Goal: Task Accomplishment & Management: Manage account settings

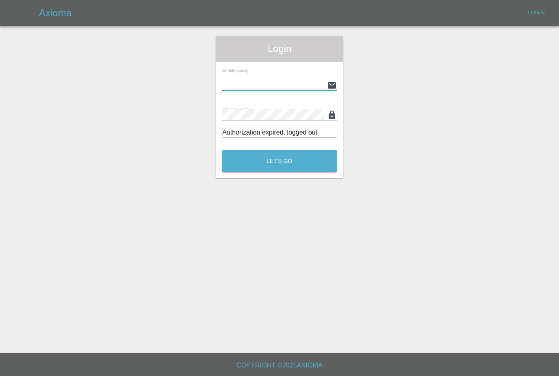
type input "Nathaniel.croft@hotmail.co.uk"
click at [280, 161] on button "Let's Go" at bounding box center [279, 161] width 115 height 22
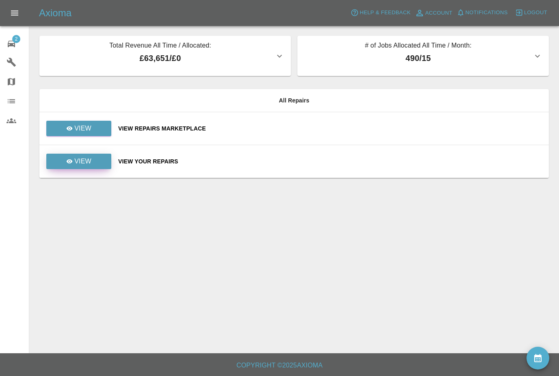
click at [95, 159] on link "View" at bounding box center [78, 161] width 65 height 15
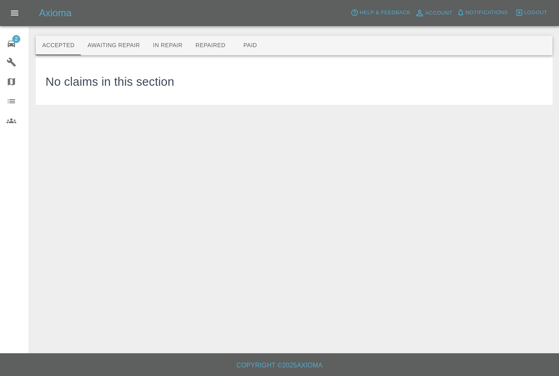
click at [132, 52] on button "Awaiting Repair" at bounding box center [113, 46] width 65 height 20
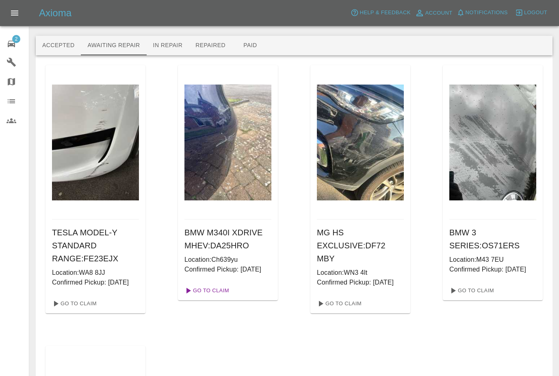
click at [210, 297] on link "Go To Claim" at bounding box center [206, 290] width 50 height 13
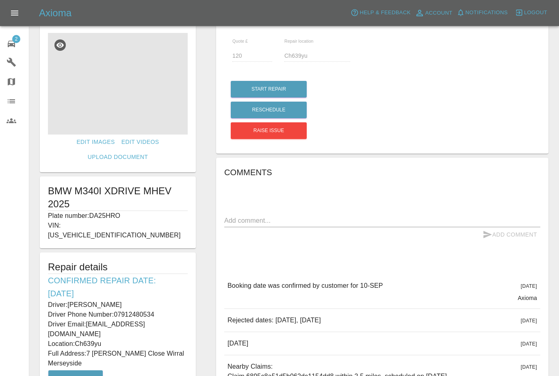
scroll to position [19, 0]
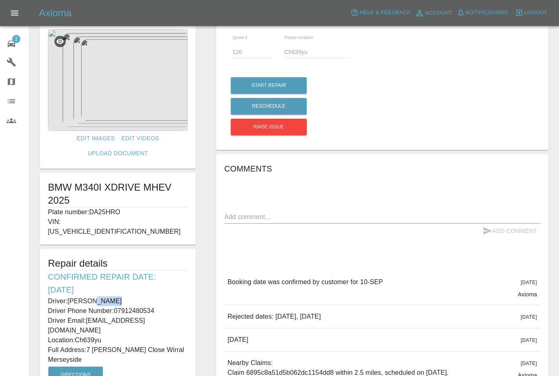
click at [145, 296] on p "Driver: Robert McGraa" at bounding box center [118, 301] width 140 height 10
click at [284, 104] on button "Reschedule" at bounding box center [269, 106] width 76 height 17
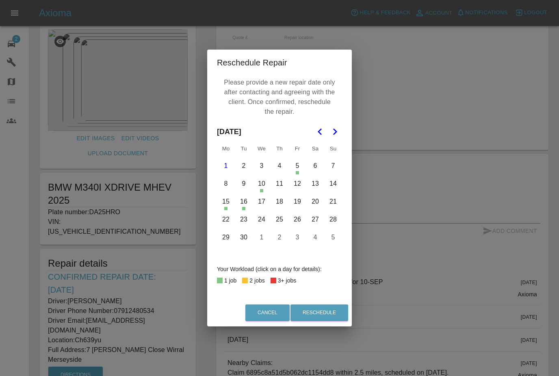
click at [293, 192] on button "12" at bounding box center [297, 183] width 17 height 17
click at [329, 321] on button "Reschedule" at bounding box center [319, 312] width 58 height 17
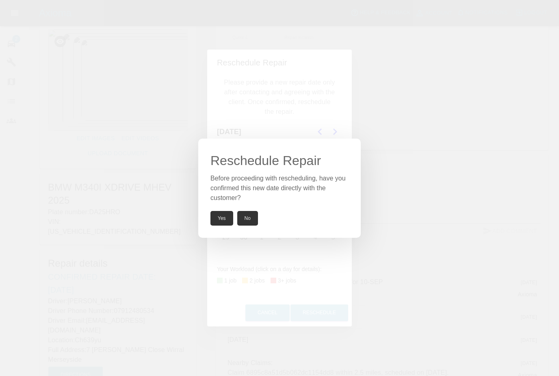
click at [218, 225] on button "Yes" at bounding box center [221, 218] width 23 height 15
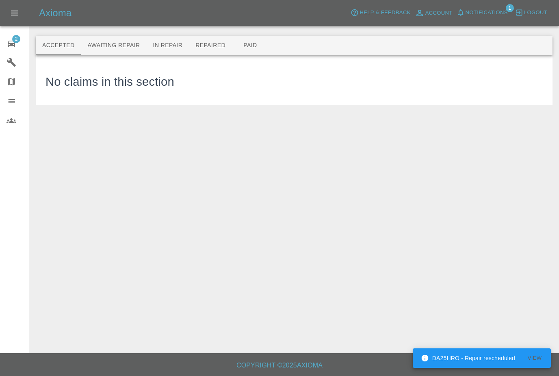
scroll to position [10, 0]
click at [476, 14] on span "Notifications" at bounding box center [487, 12] width 42 height 9
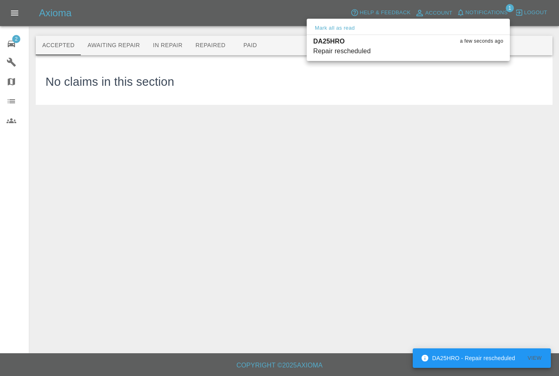
click at [479, 200] on div at bounding box center [279, 188] width 559 height 376
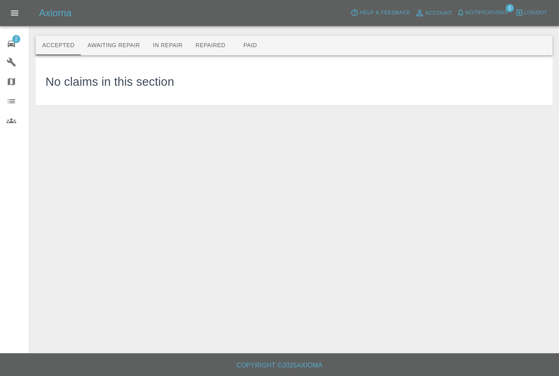
scroll to position [26, 0]
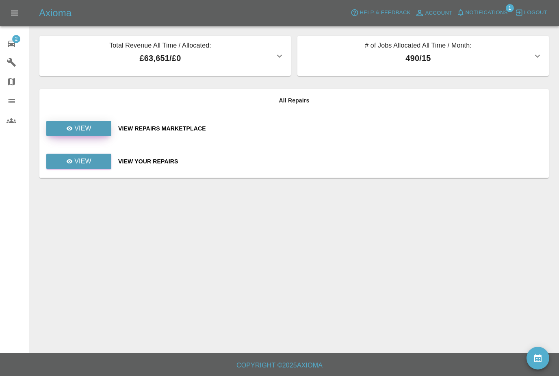
click at [101, 127] on link "View" at bounding box center [78, 128] width 65 height 15
click at [539, 360] on icon "availability" at bounding box center [538, 358] width 10 height 10
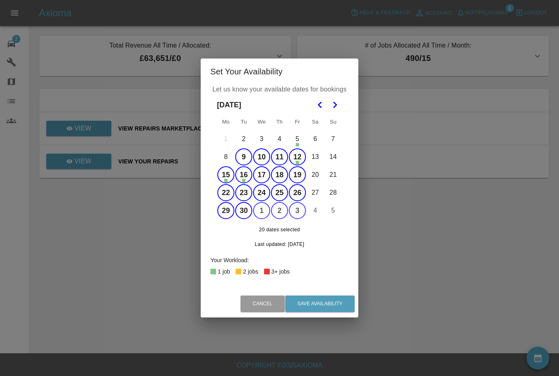
click at [294, 155] on button "12" at bounding box center [297, 156] width 17 height 17
click at [339, 303] on button "Save Availability" at bounding box center [319, 303] width 69 height 17
